Goal: Task Accomplishment & Management: Manage account settings

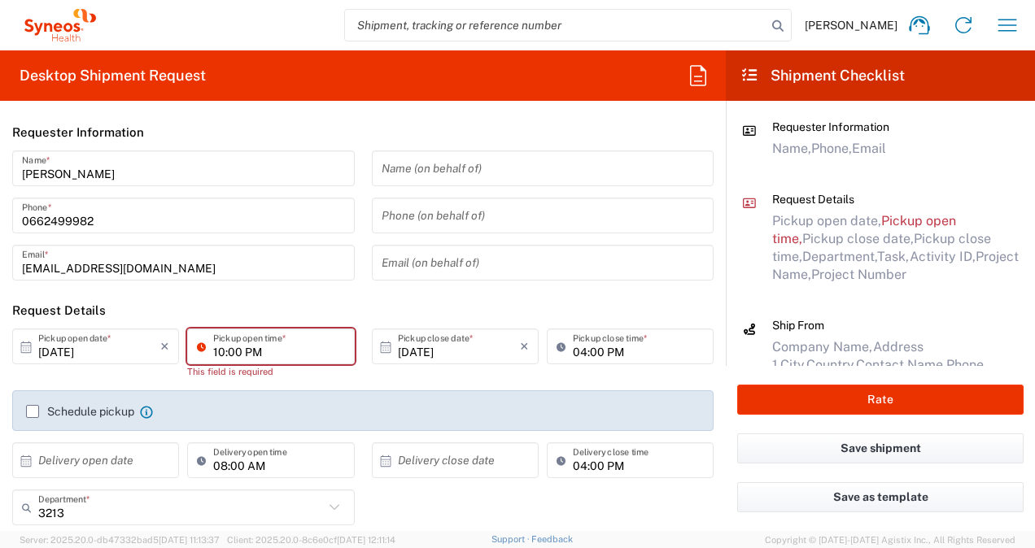
click at [250, 350] on input "10:00 PM" at bounding box center [278, 347] width 131 height 28
type input "10:00 AM"
click at [404, 350] on input "[DATE]" at bounding box center [459, 347] width 122 height 28
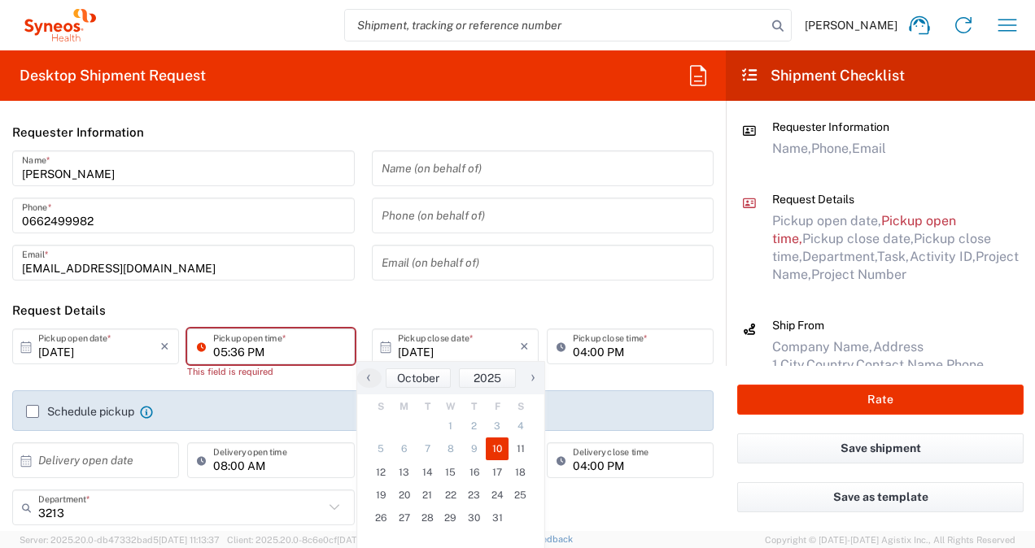
click at [273, 353] on input "05:36 PM" at bounding box center [278, 347] width 131 height 28
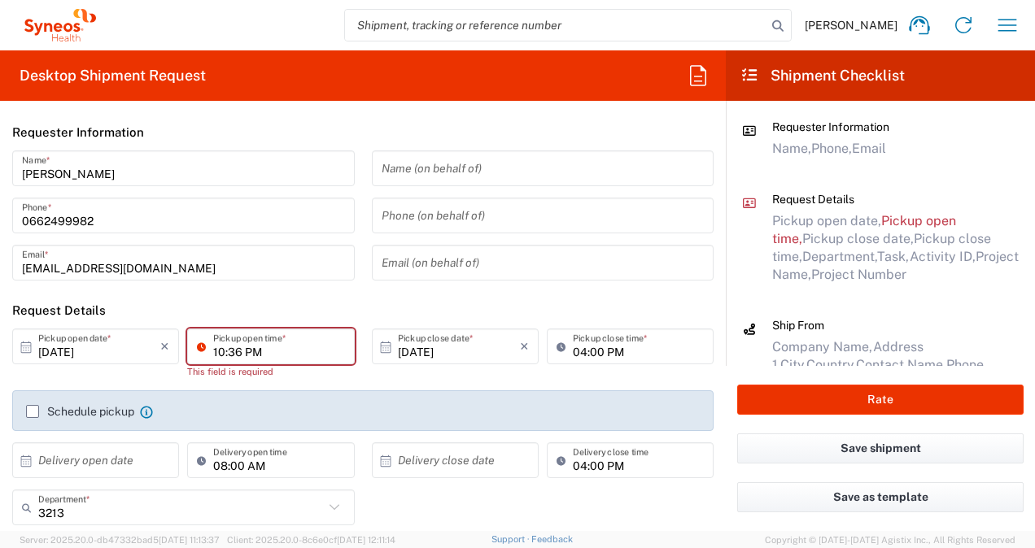
click at [236, 355] on input "10:36 PM" at bounding box center [278, 347] width 131 height 28
click at [247, 351] on input "10:00 PM" at bounding box center [278, 347] width 131 height 28
type input "10:00 AM"
type input "Hopital Privé du Confluent"
type input "2-4 rue Eric Tabraly"
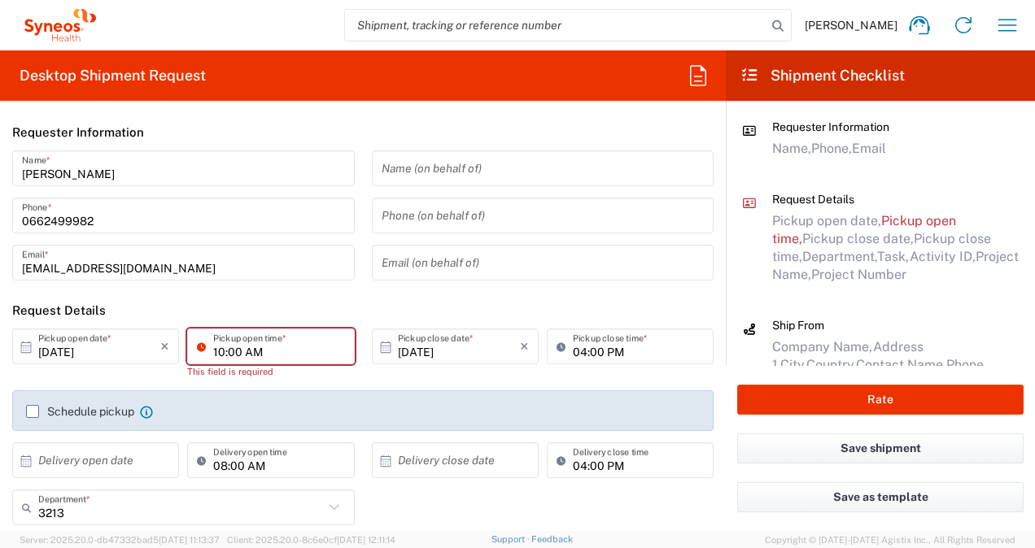
type input "Service de Recherche Clinique"
type input "NANTES Cedex 2"
type input "France"
type input "44277"
type input "0228272156"
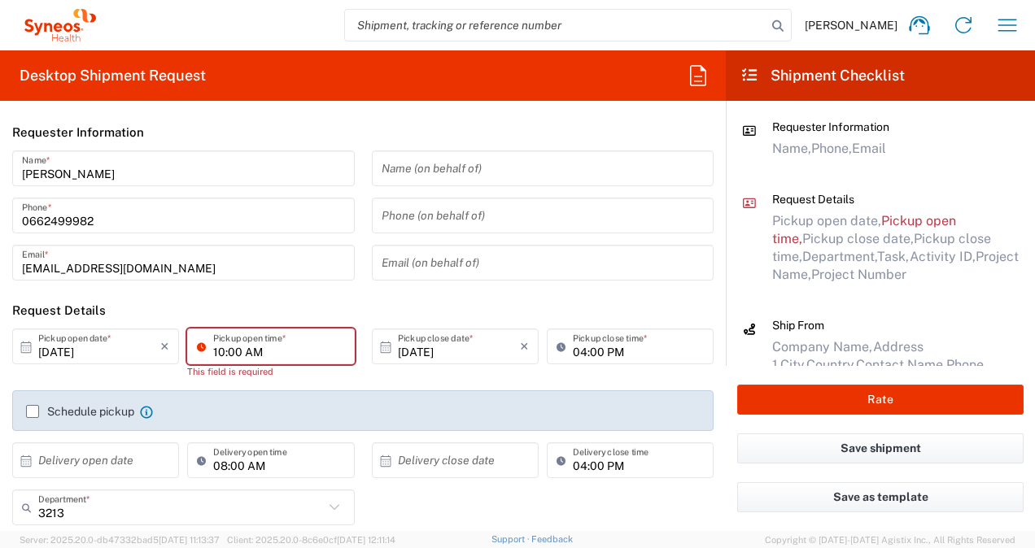
type input "CLEMENTINE.DOUILLARD@groupeconfluent.fr"
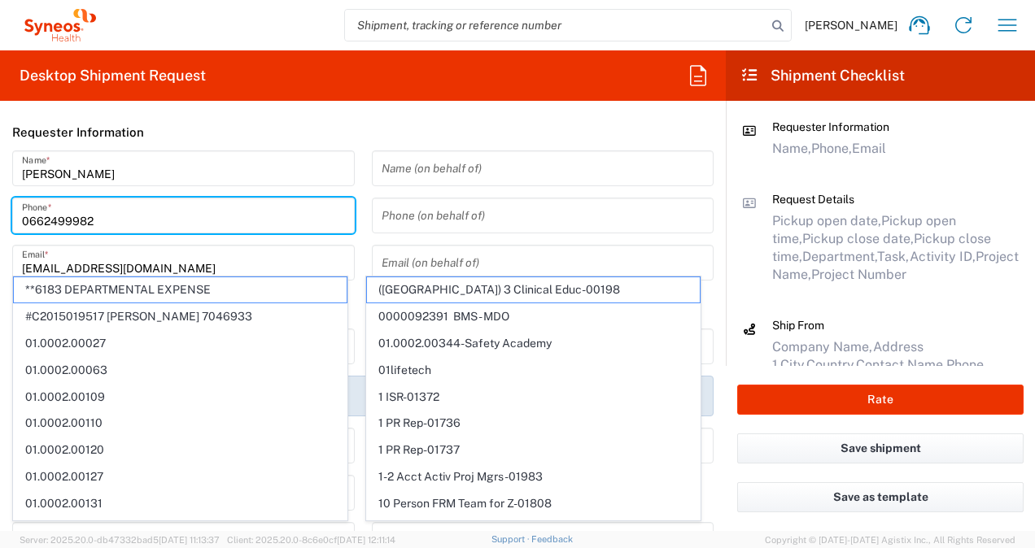
click at [294, 228] on input "0662499982" at bounding box center [183, 216] width 323 height 28
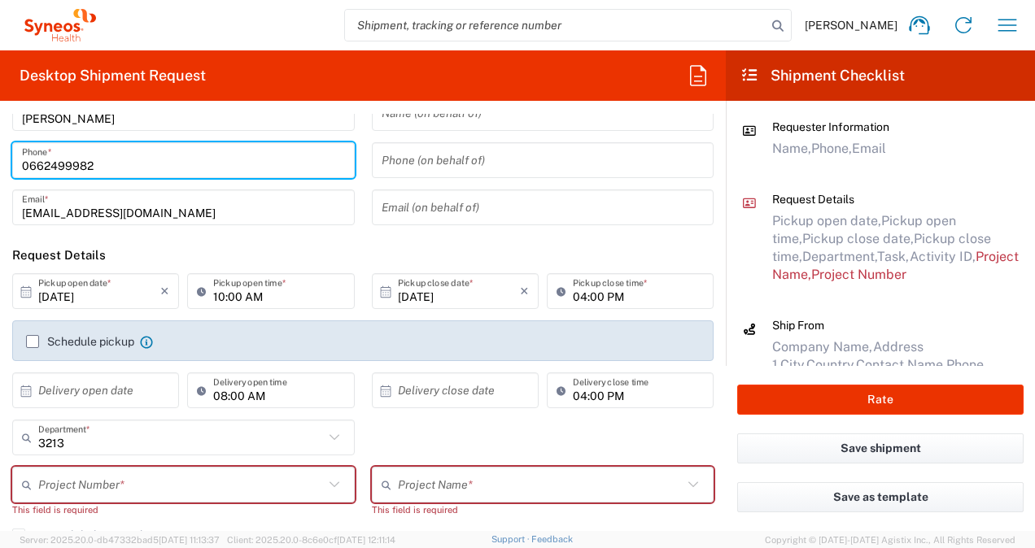
scroll to position [163, 0]
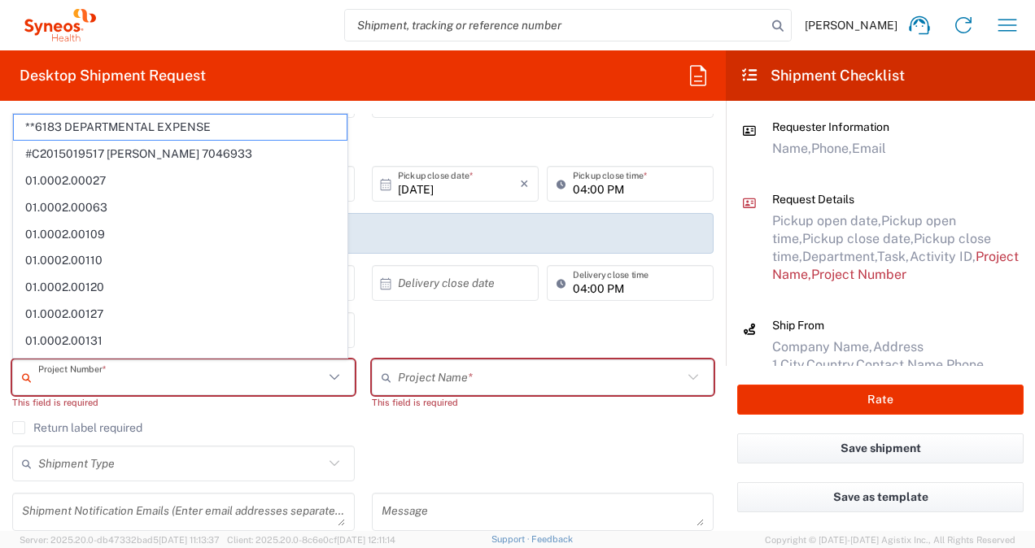
click at [261, 384] on input "text" at bounding box center [181, 378] width 286 height 28
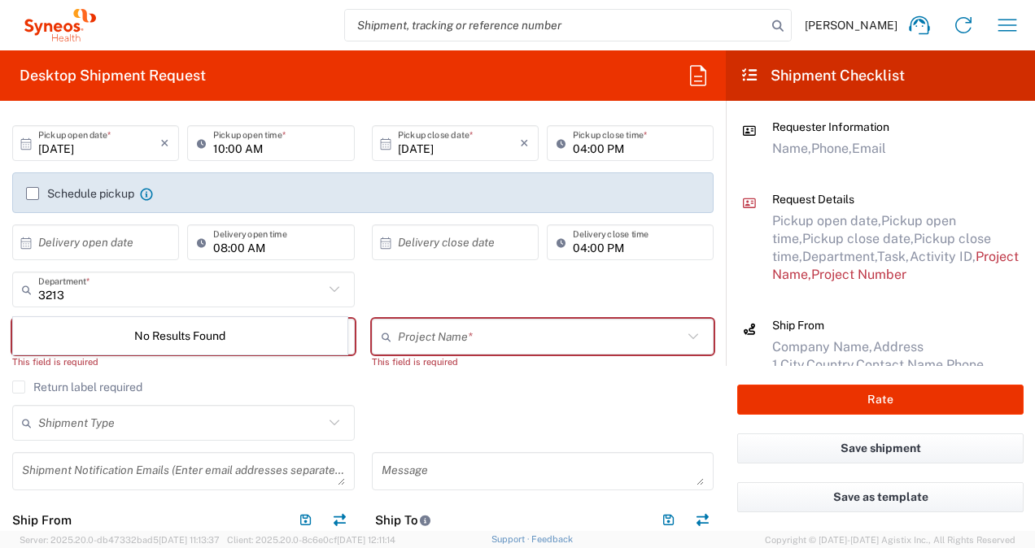
scroll to position [244, 0]
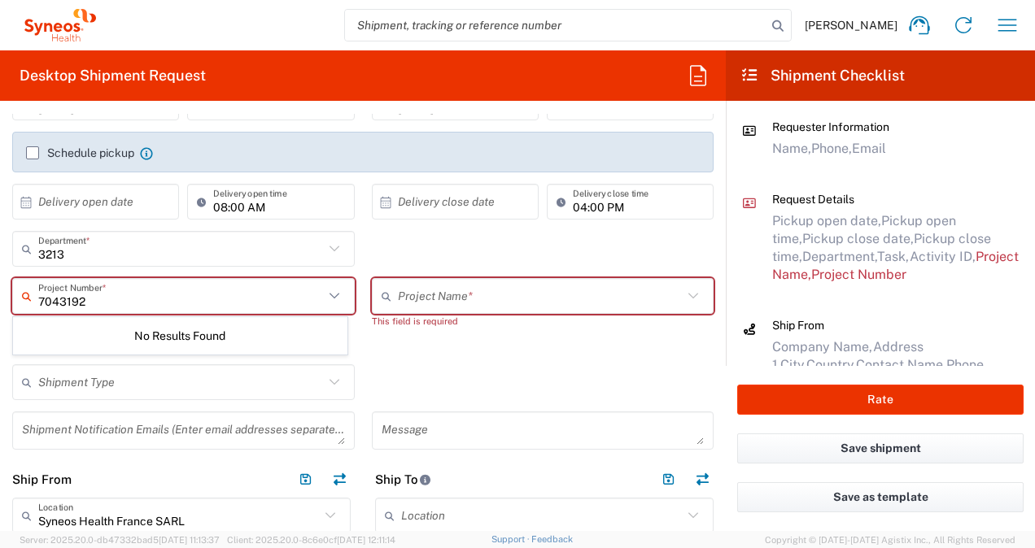
type input "7043192"
click at [216, 337] on div "No Results Found" at bounding box center [180, 335] width 334 height 37
click at [216, 291] on input "7043192" at bounding box center [181, 296] width 286 height 28
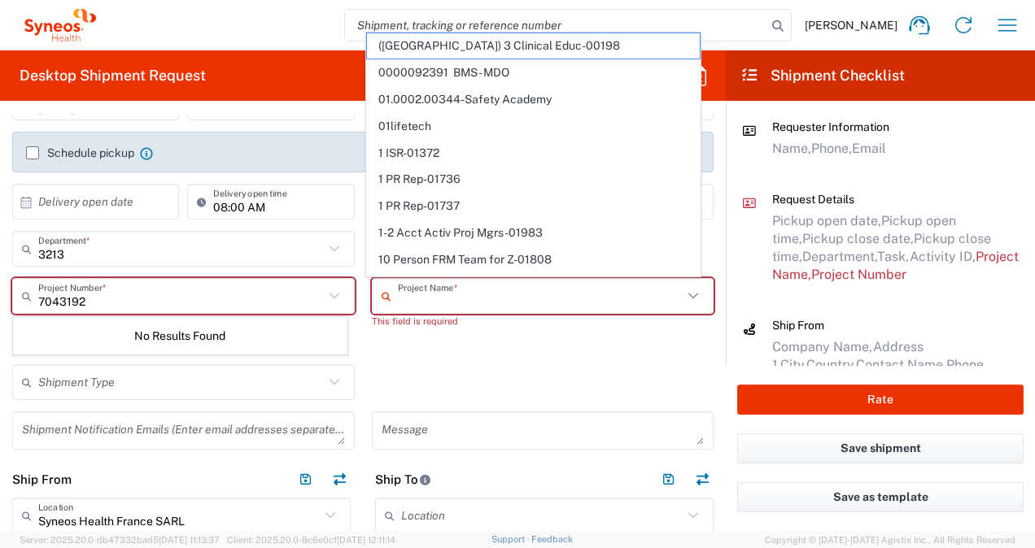
click at [413, 285] on input "text" at bounding box center [541, 296] width 286 height 28
click at [173, 296] on input "text" at bounding box center [181, 296] width 286 height 28
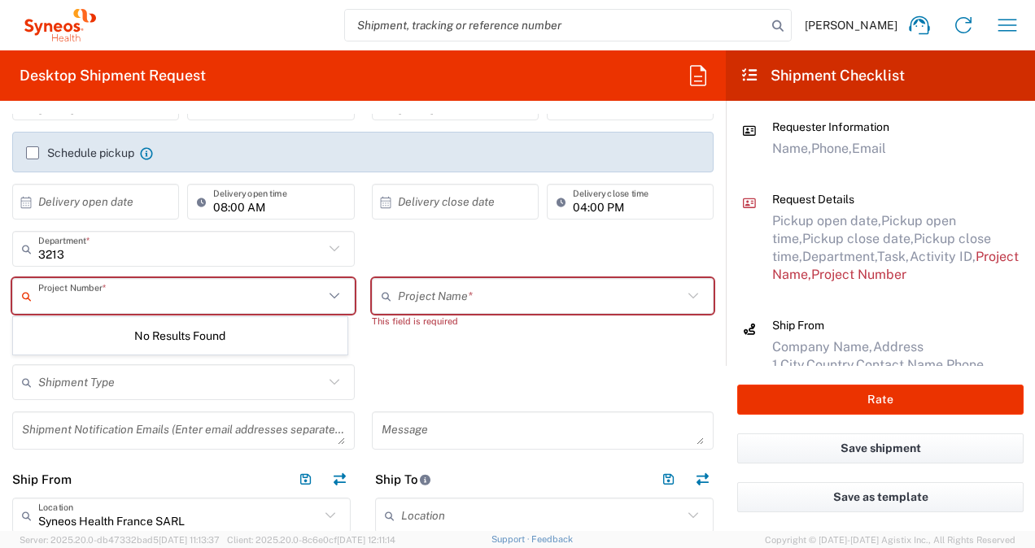
click at [191, 288] on input "text" at bounding box center [181, 296] width 286 height 28
type input "7043192"
click at [329, 293] on icon at bounding box center [334, 296] width 21 height 21
click at [255, 338] on div "No Results Found" at bounding box center [180, 335] width 334 height 37
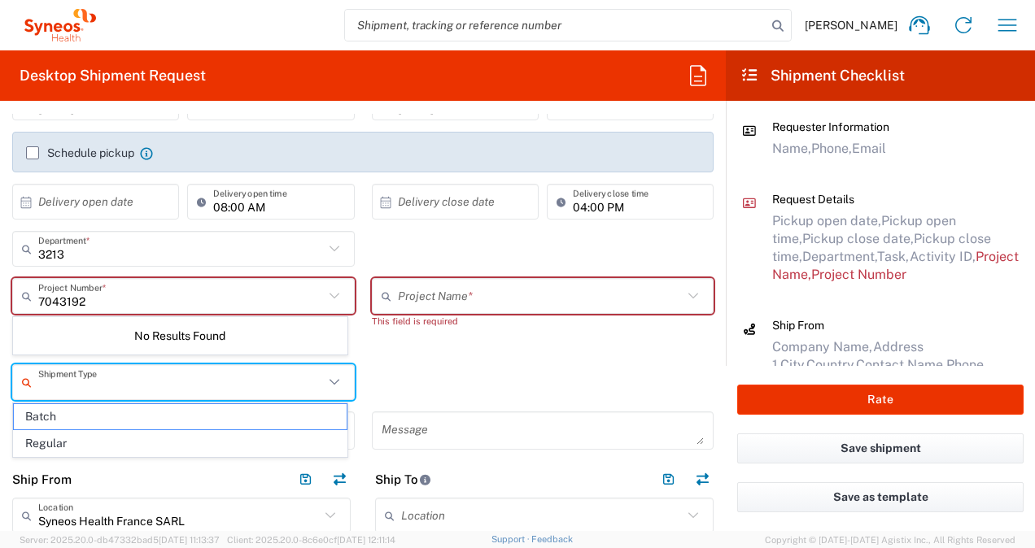
click at [203, 389] on input "text" at bounding box center [181, 383] width 286 height 28
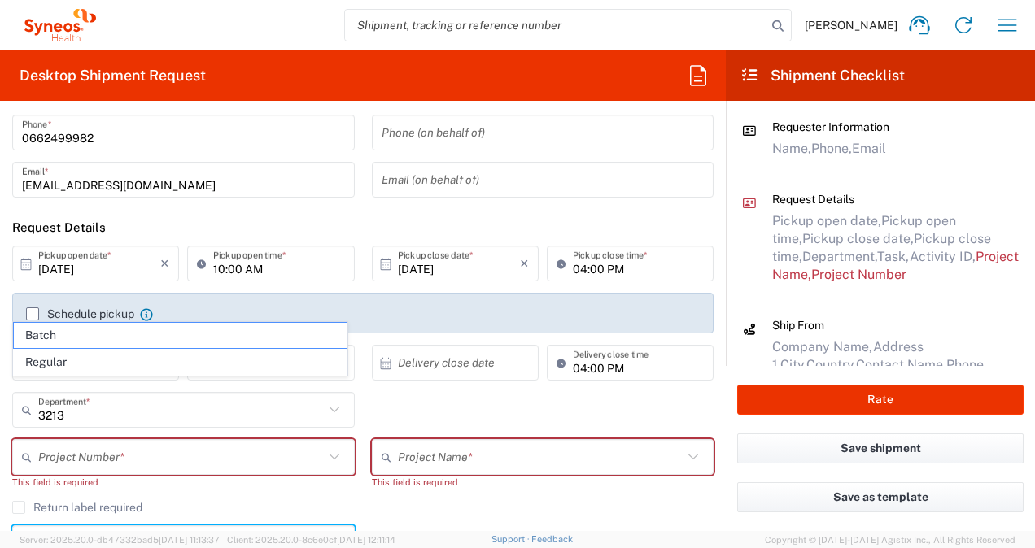
scroll to position [0, 0]
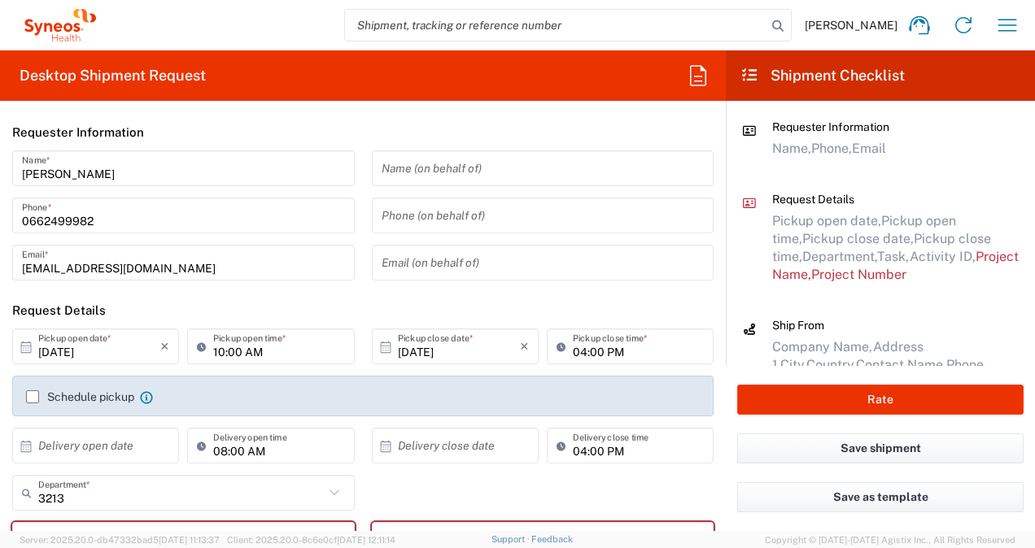
drag, startPoint x: 809, startPoint y: 131, endPoint x: 810, endPoint y: 150, distance: 19.6
click at [809, 132] on span "Requester Information" at bounding box center [830, 126] width 117 height 13
click at [1002, 26] on icon "button" at bounding box center [1007, 25] width 26 height 26
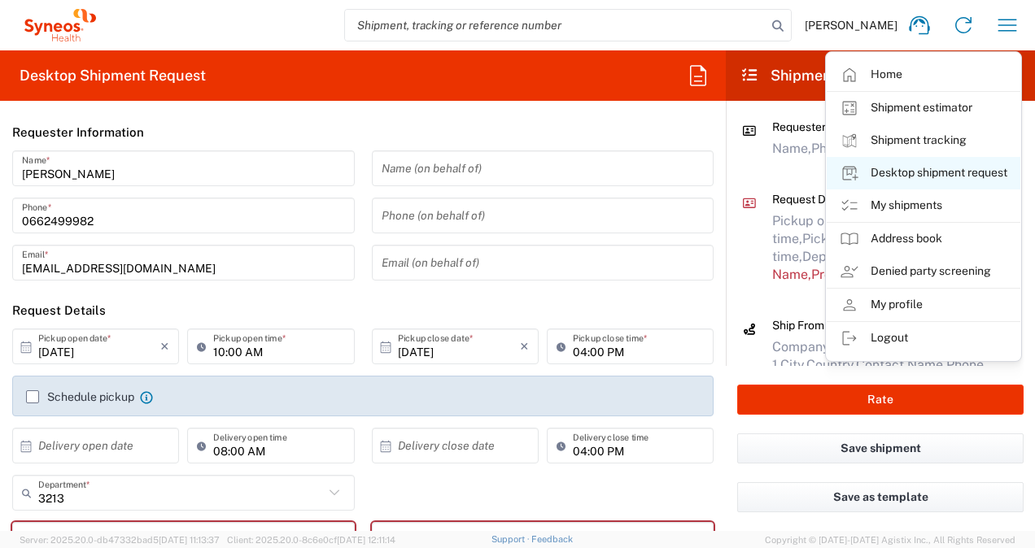
click at [913, 172] on link "Desktop shipment request" at bounding box center [924, 173] width 194 height 33
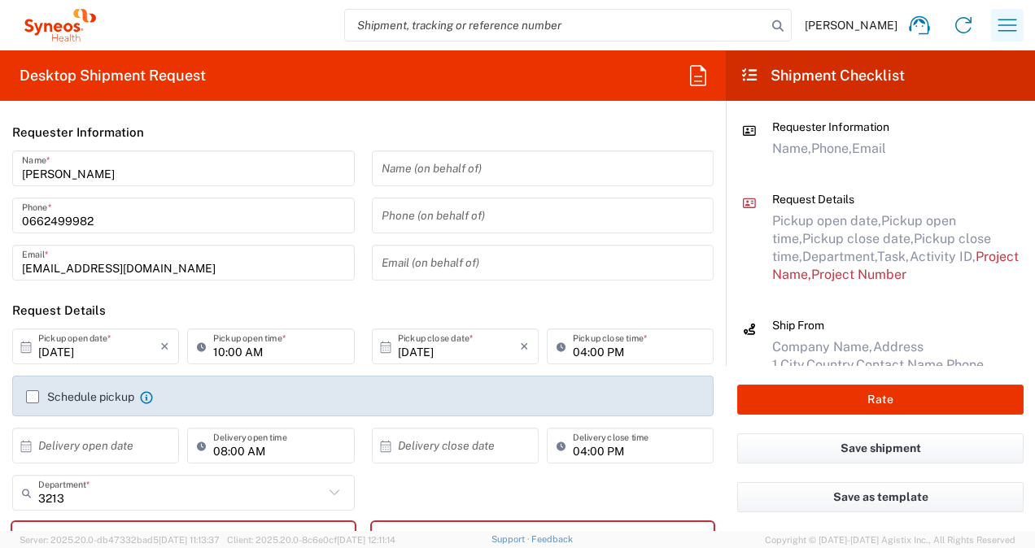
click at [1005, 29] on icon "button" at bounding box center [1007, 25] width 26 height 26
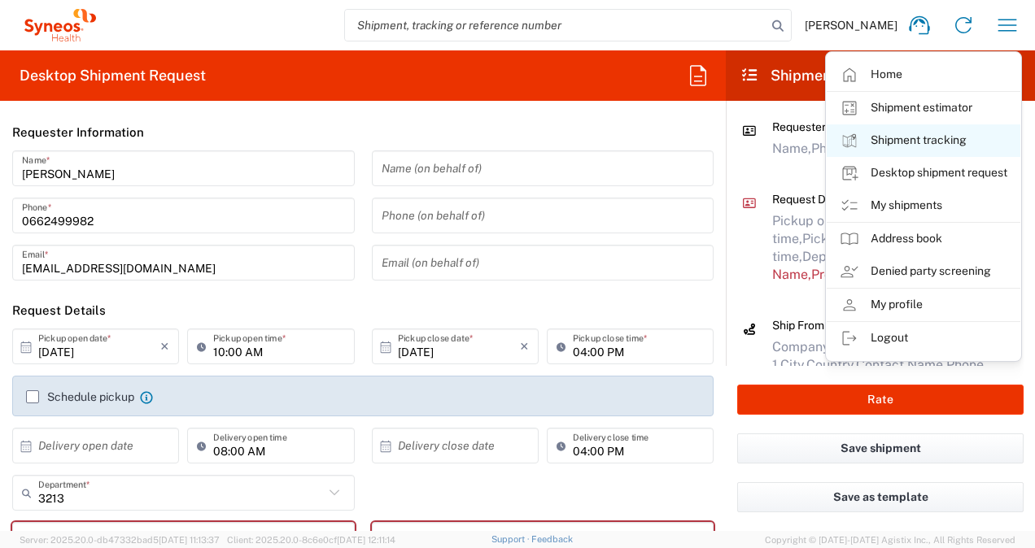
click at [888, 142] on link "Shipment tracking" at bounding box center [924, 140] width 194 height 33
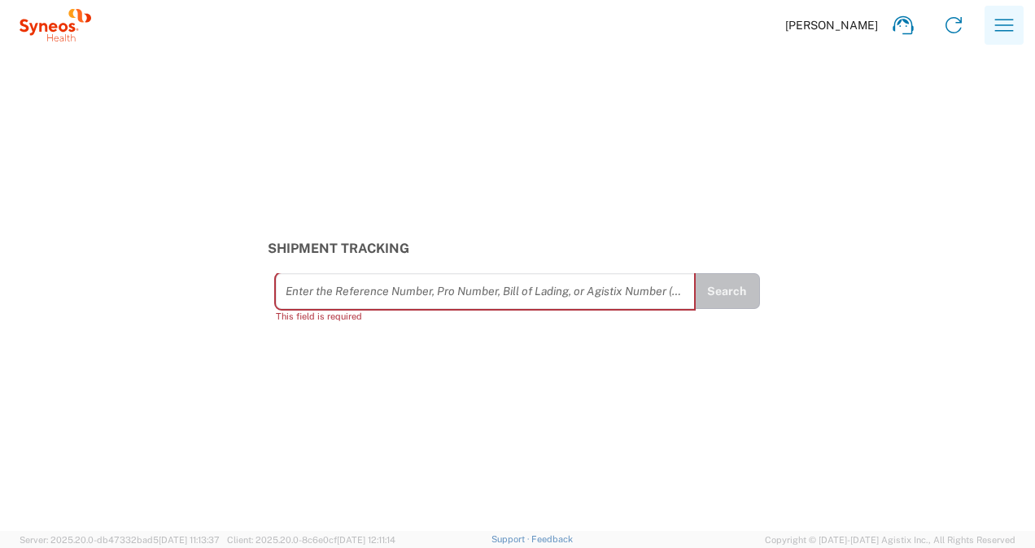
click at [1011, 23] on icon "button" at bounding box center [1004, 25] width 26 height 26
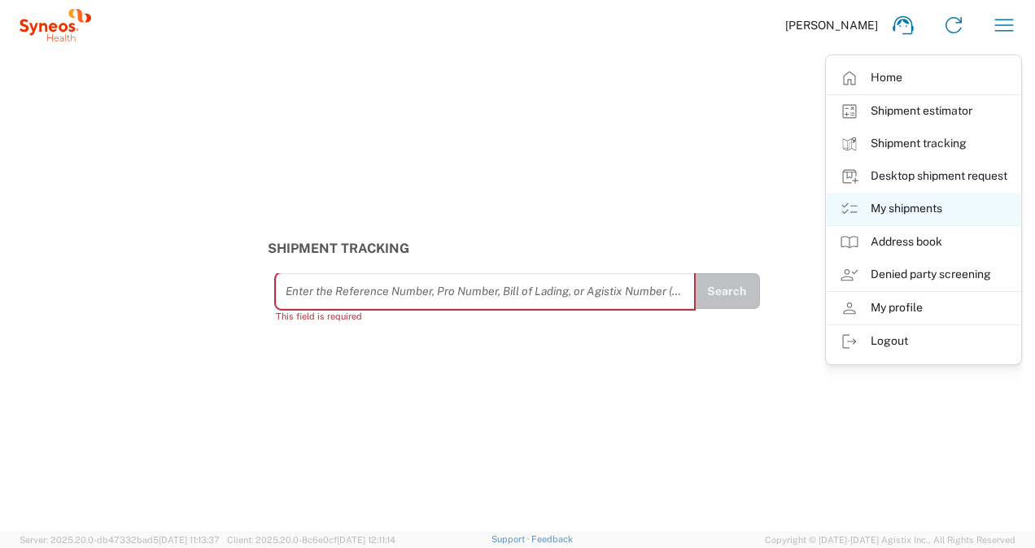
click at [892, 212] on link "My shipments" at bounding box center [924, 209] width 194 height 33
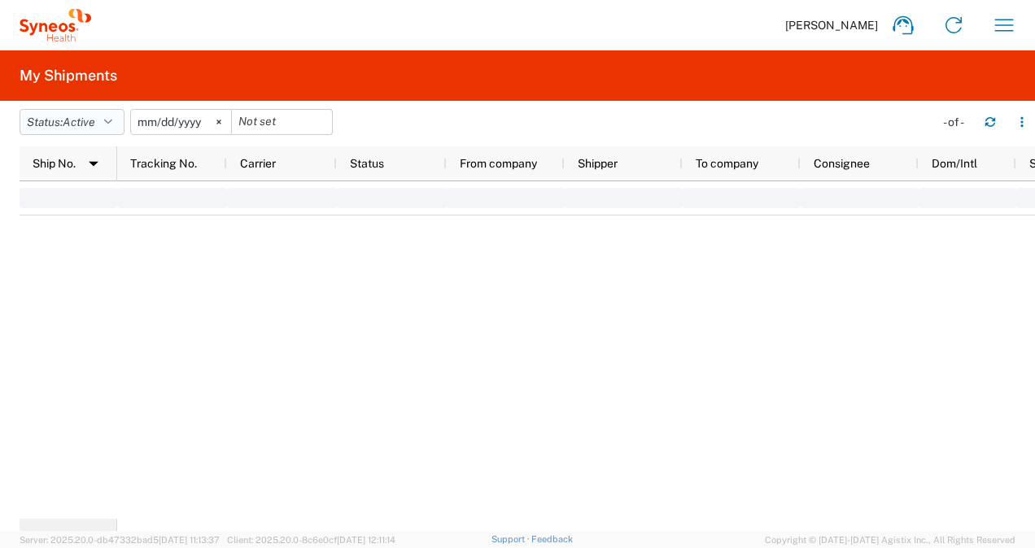
click at [109, 127] on icon "button" at bounding box center [108, 121] width 8 height 11
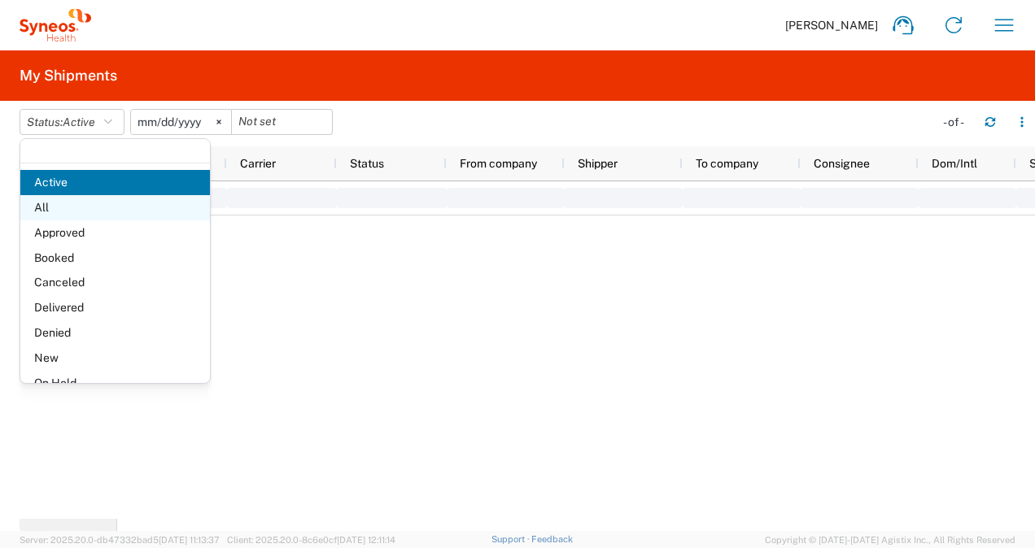
click at [76, 207] on span "All" at bounding box center [115, 207] width 190 height 25
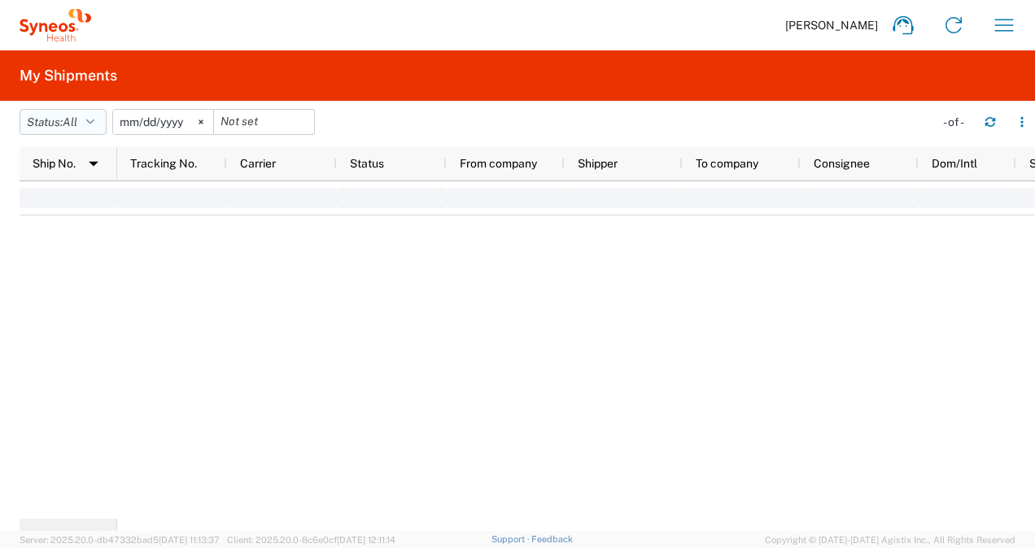
click at [94, 124] on icon "button" at bounding box center [90, 121] width 8 height 11
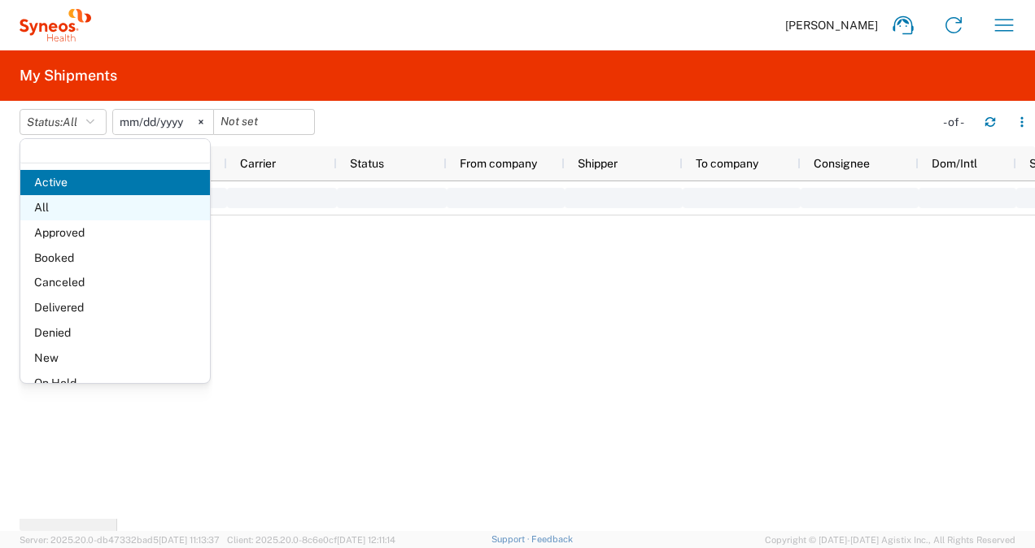
click at [77, 214] on span "All" at bounding box center [115, 207] width 190 height 25
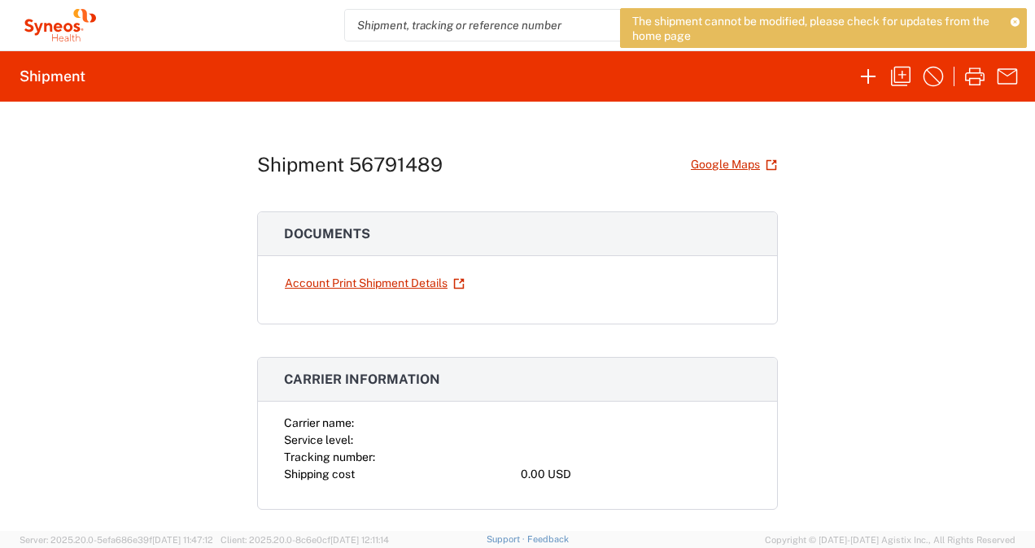
click at [1017, 21] on icon at bounding box center [1015, 21] width 10 height 9
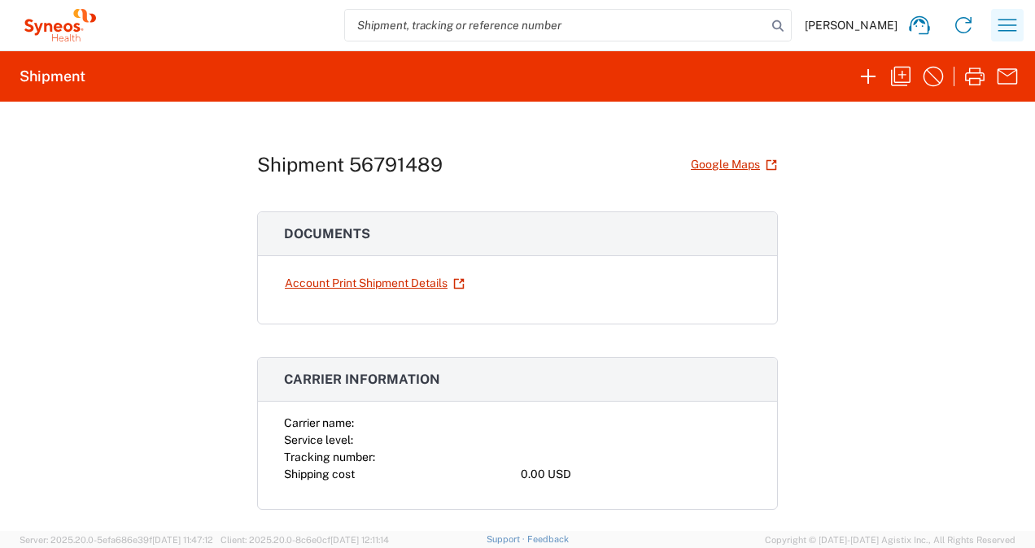
click at [1004, 26] on icon "button" at bounding box center [1007, 25] width 26 height 26
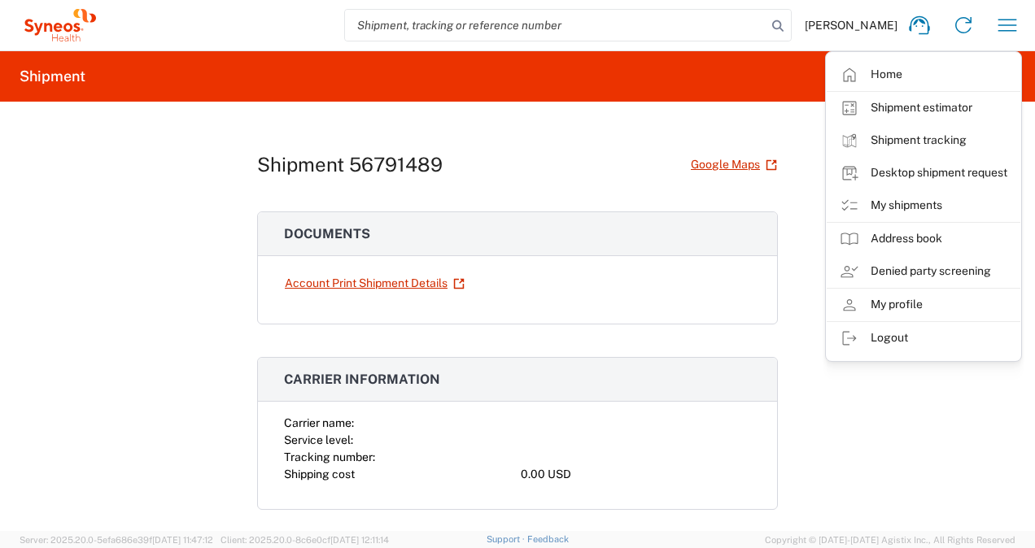
click at [885, 207] on link "My shipments" at bounding box center [924, 206] width 194 height 33
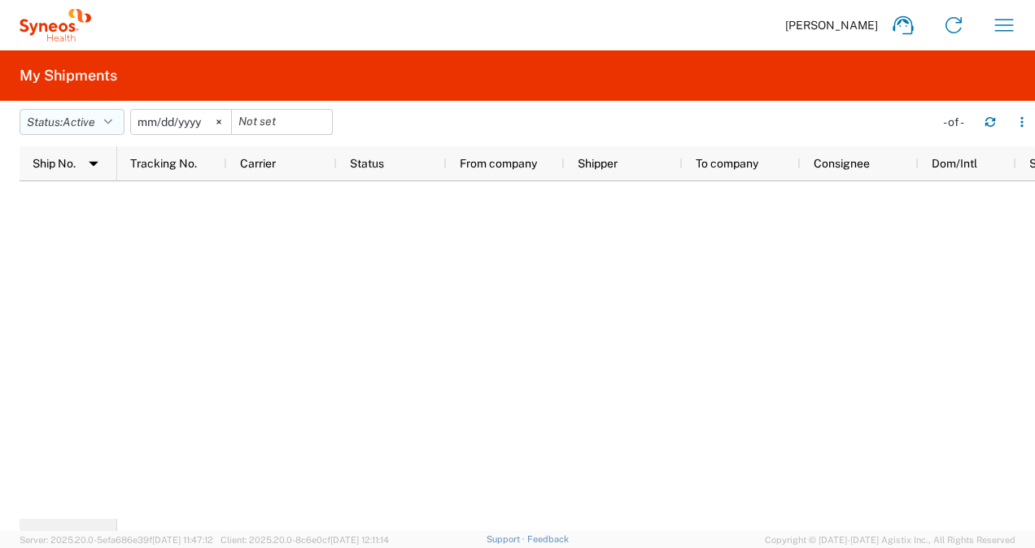
click at [108, 119] on button "Status: Active" at bounding box center [72, 122] width 105 height 26
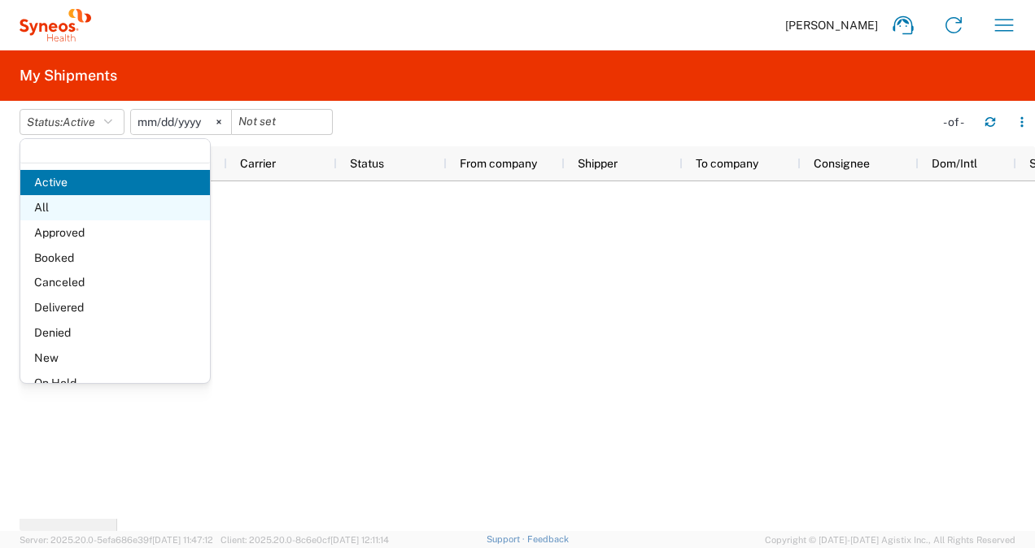
click at [81, 205] on span "All" at bounding box center [115, 207] width 190 height 25
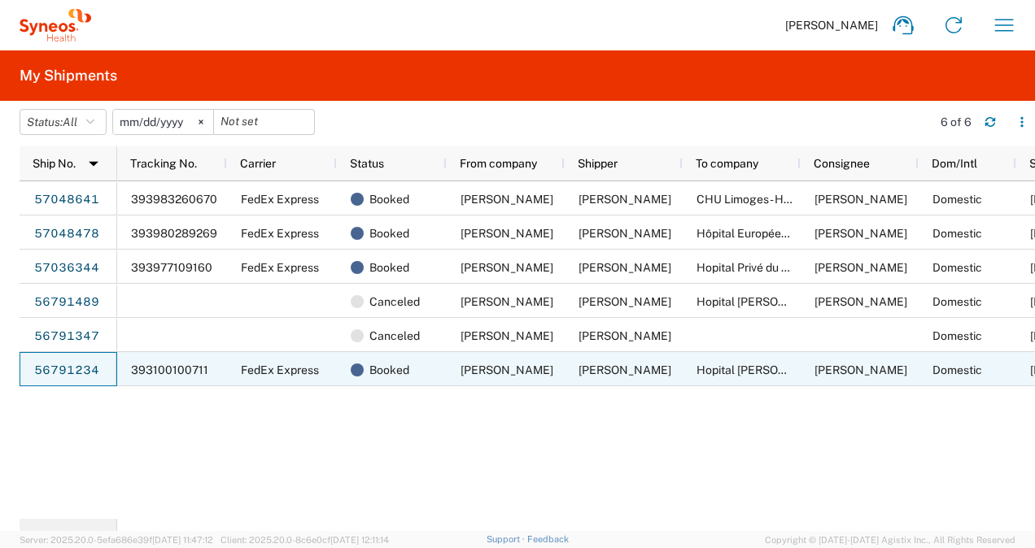
drag, startPoint x: 83, startPoint y: 371, endPoint x: 72, endPoint y: 373, distance: 11.6
click at [82, 371] on link "56791234" at bounding box center [66, 371] width 67 height 26
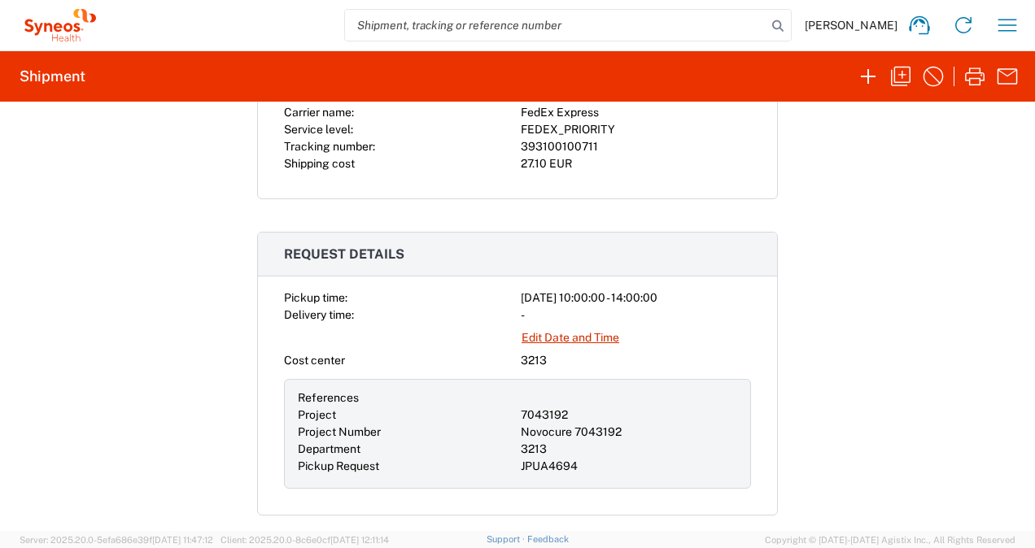
scroll to position [407, 0]
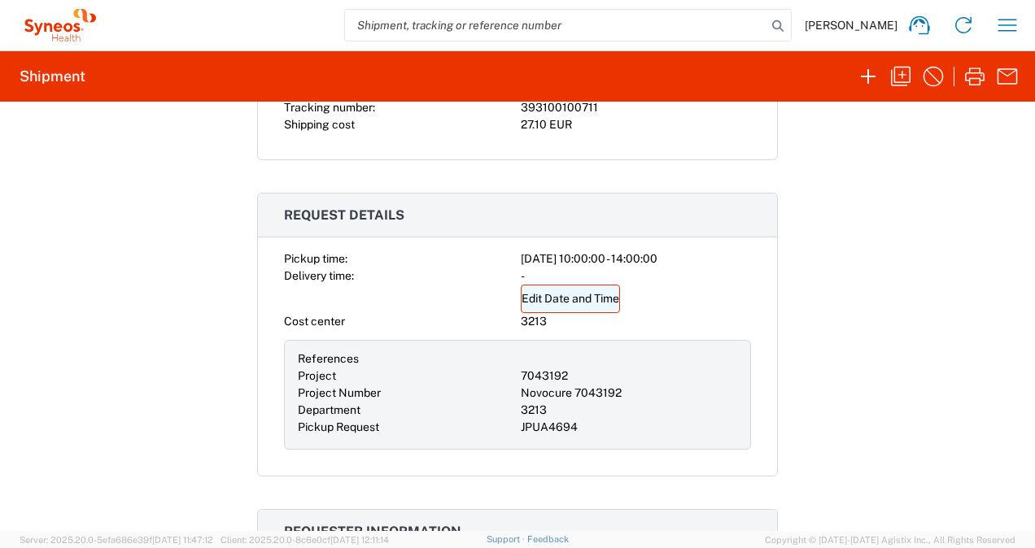
click at [592, 295] on link "Edit Date and Time" at bounding box center [570, 299] width 99 height 28
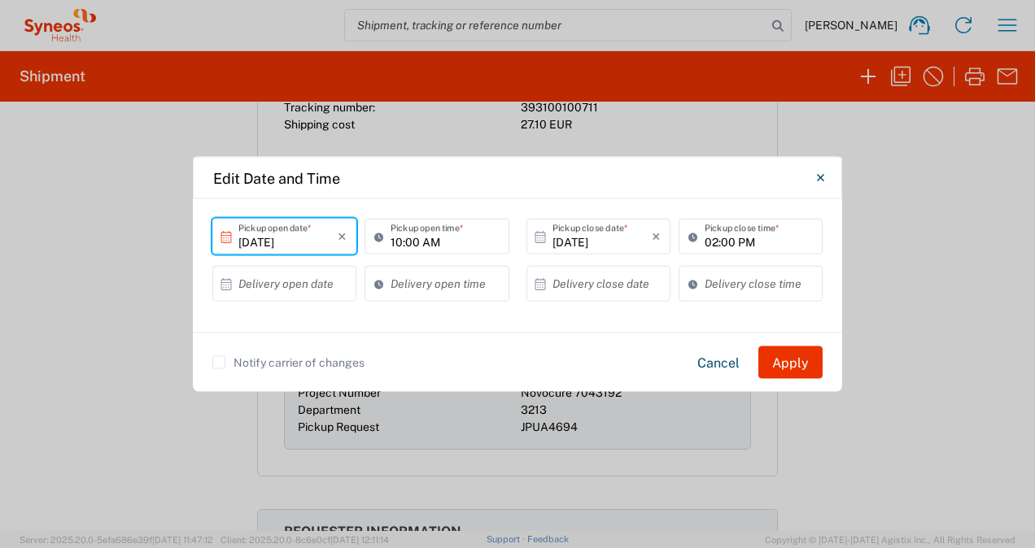
click at [289, 242] on input "[DATE]" at bounding box center [287, 236] width 99 height 28
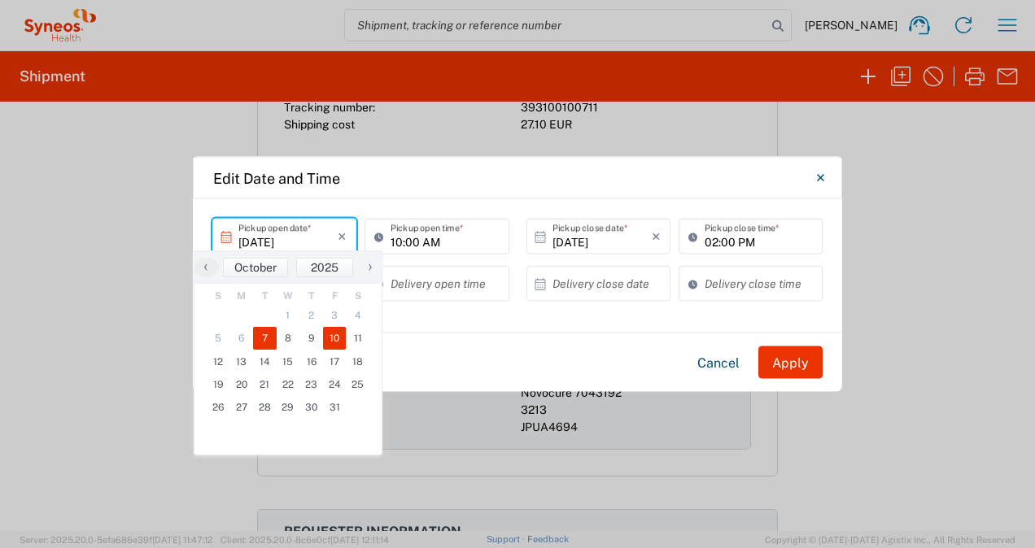
click at [334, 338] on span "10" at bounding box center [335, 338] width 24 height 23
type input "[DATE]"
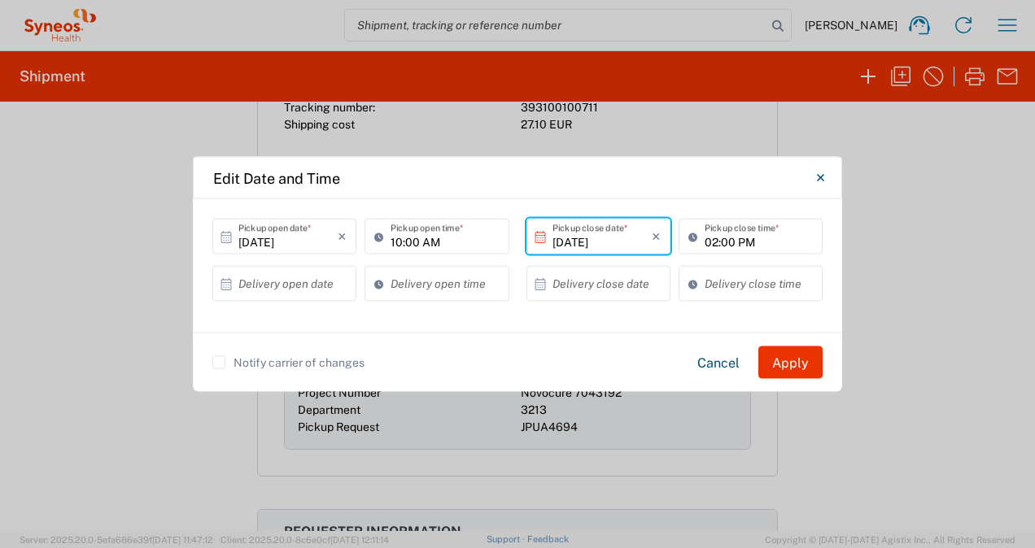
click at [606, 241] on input "[DATE]" at bounding box center [601, 236] width 99 height 28
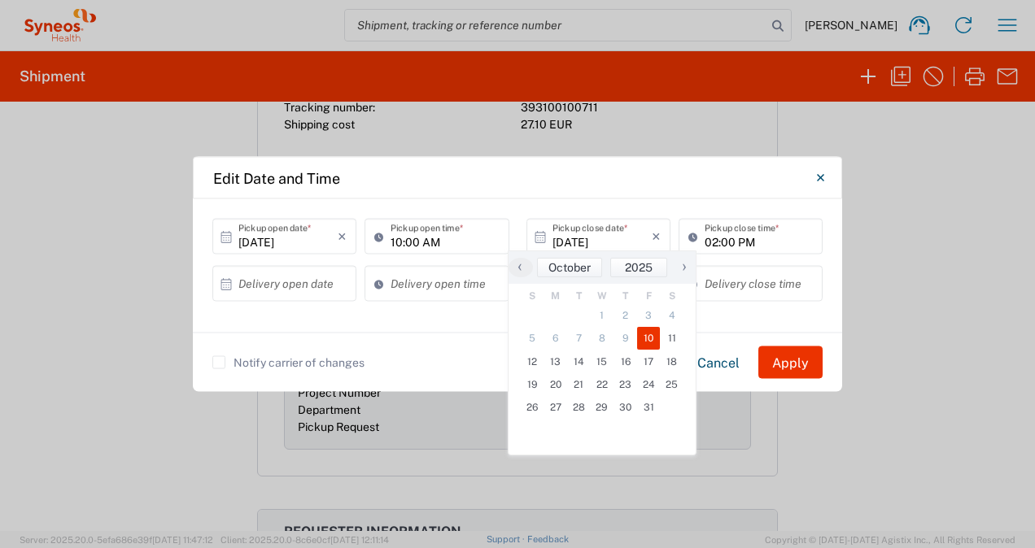
click at [645, 340] on span "10" at bounding box center [649, 338] width 24 height 23
click at [729, 242] on input "02:00 PM" at bounding box center [758, 236] width 108 height 28
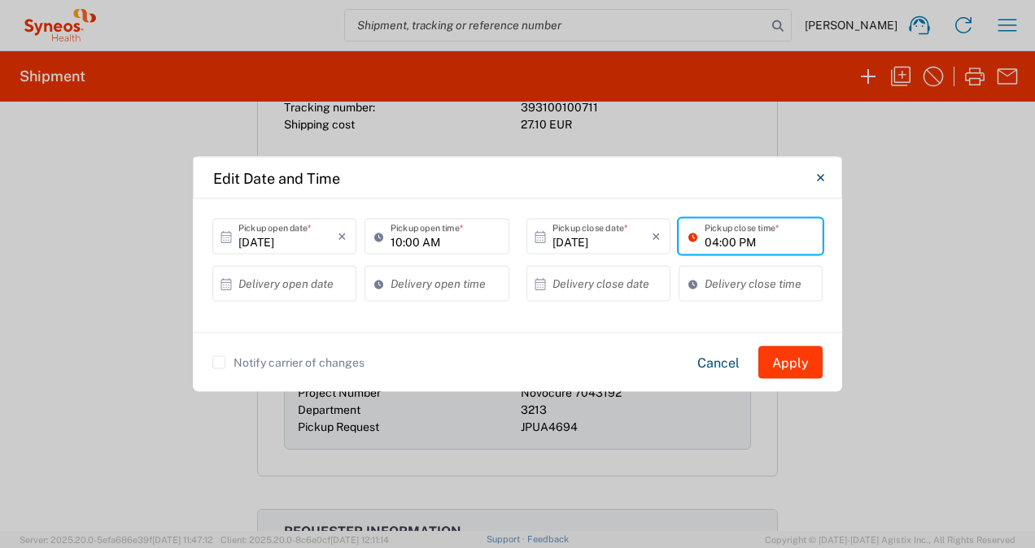
type input "04:00 PM"
click at [781, 361] on button "Apply" at bounding box center [790, 363] width 64 height 33
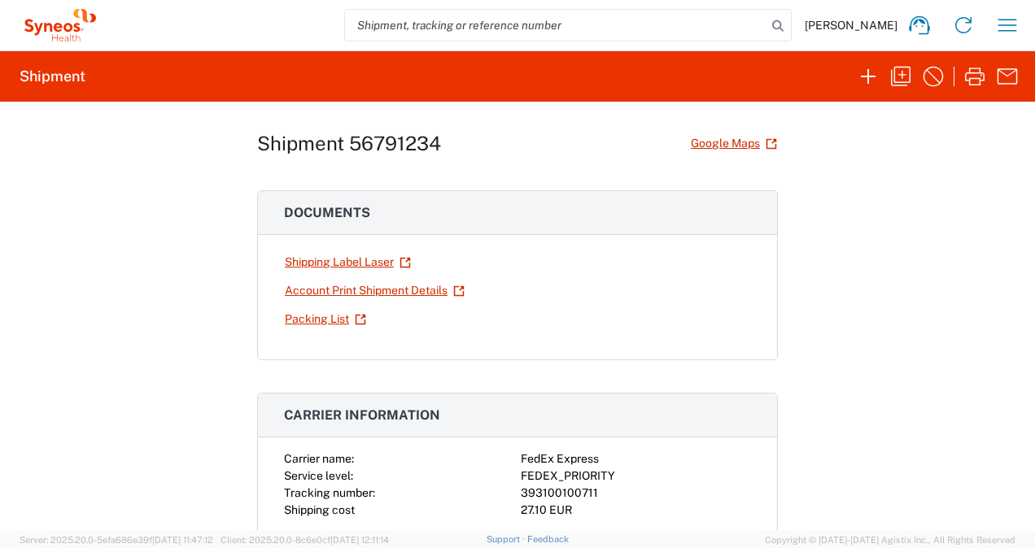
scroll to position [0, 0]
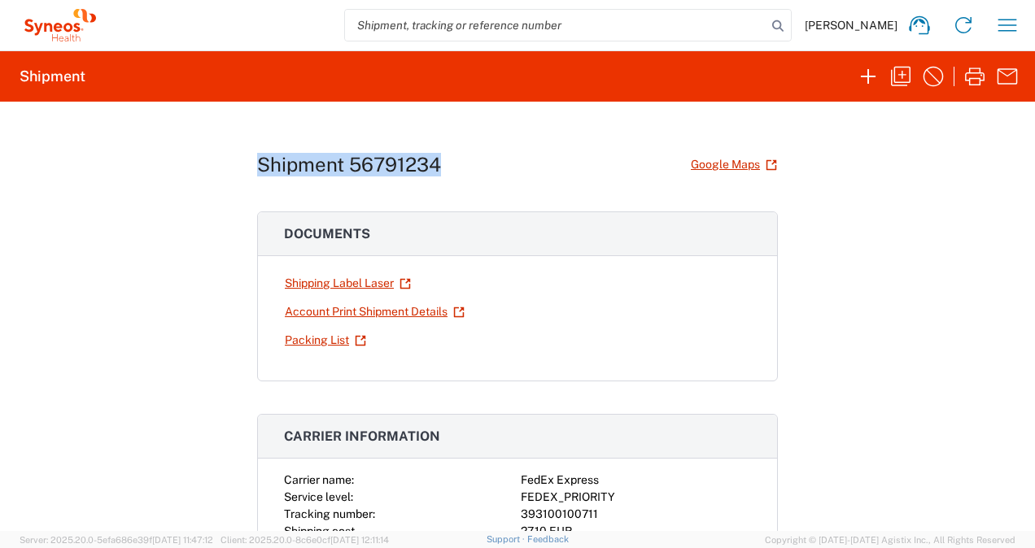
drag, startPoint x: 432, startPoint y: 164, endPoint x: 253, endPoint y: 176, distance: 179.3
click at [257, 176] on h1 "Shipment 56791234" at bounding box center [349, 165] width 184 height 24
drag, startPoint x: 253, startPoint y: 176, endPoint x: 349, endPoint y: 168, distance: 96.3
copy h1 "Shipment 56791234"
